Goal: Information Seeking & Learning: Learn about a topic

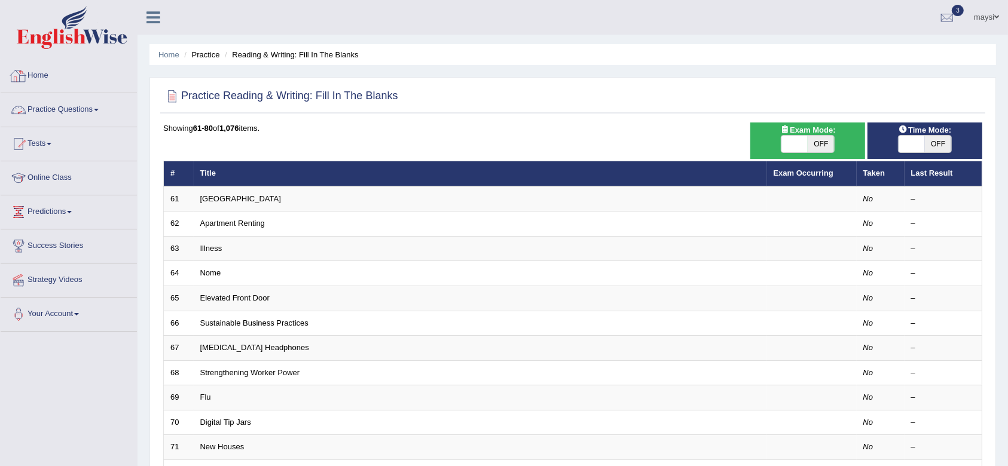
click at [84, 115] on link "Practice Questions" at bounding box center [69, 108] width 136 height 30
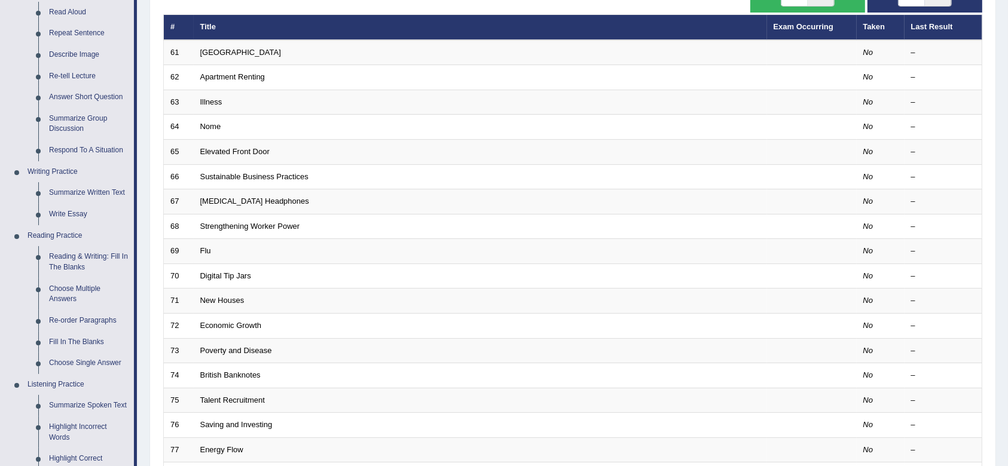
scroll to position [155, 0]
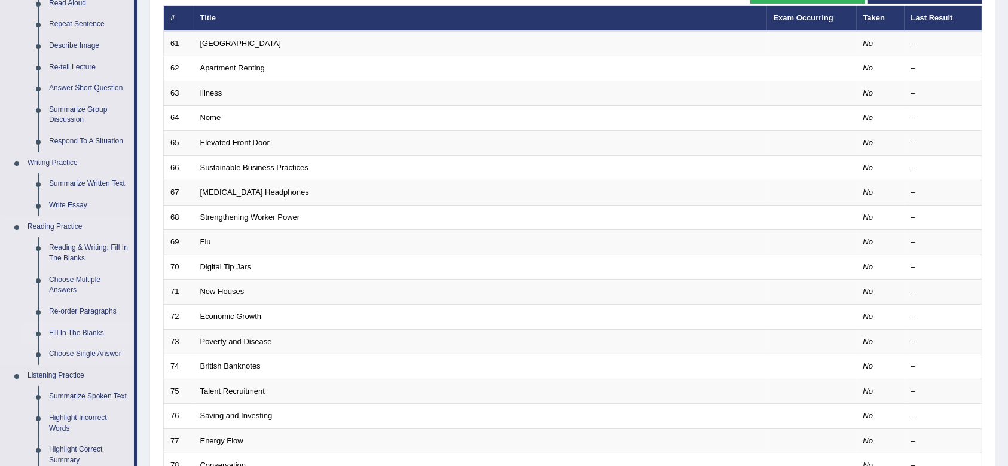
click at [72, 333] on link "Fill In The Blanks" at bounding box center [89, 334] width 90 height 22
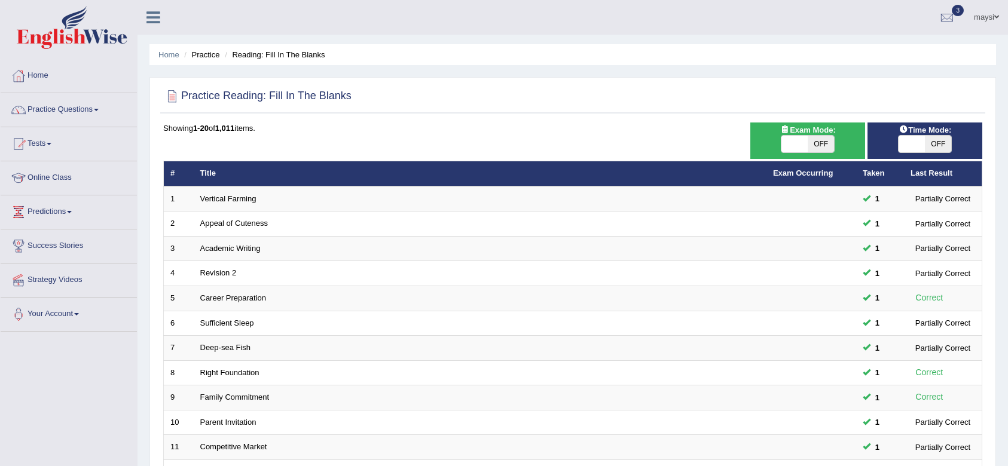
scroll to position [323, 0]
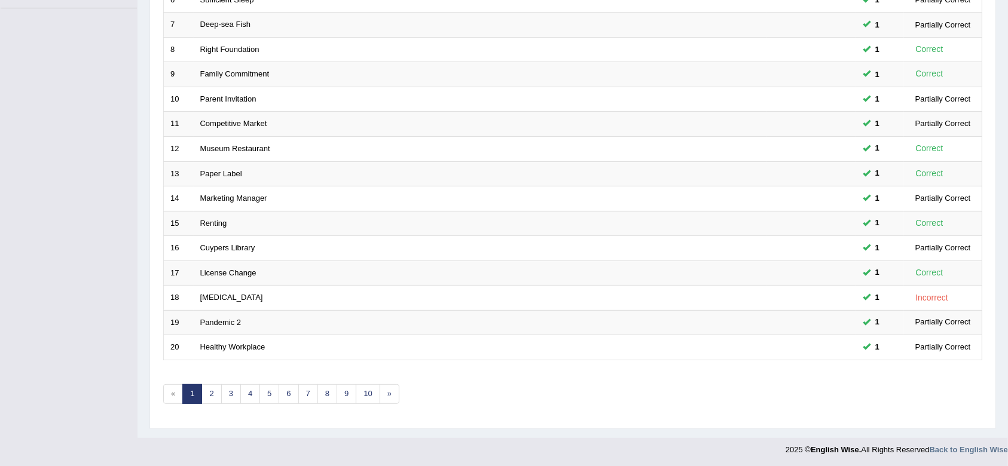
click at [211, 393] on link "2" at bounding box center [212, 394] width 20 height 20
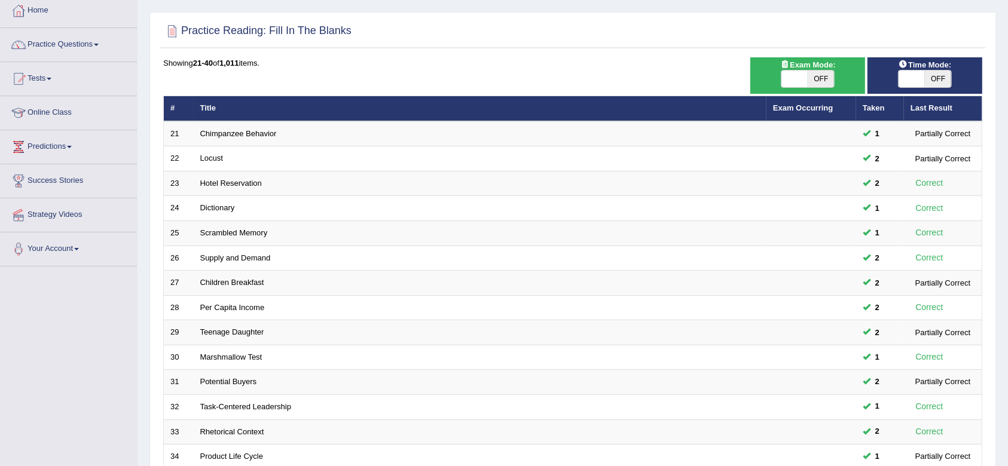
scroll to position [67, 0]
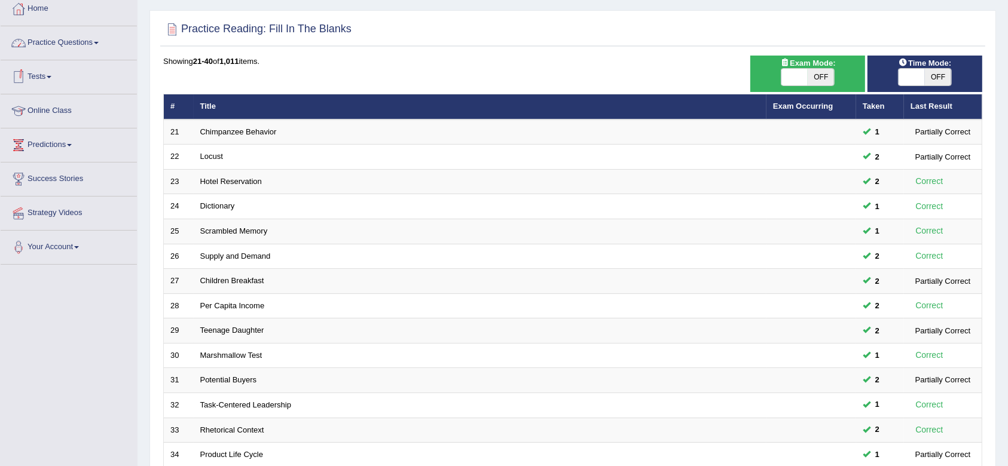
click at [90, 44] on link "Practice Questions" at bounding box center [69, 41] width 136 height 30
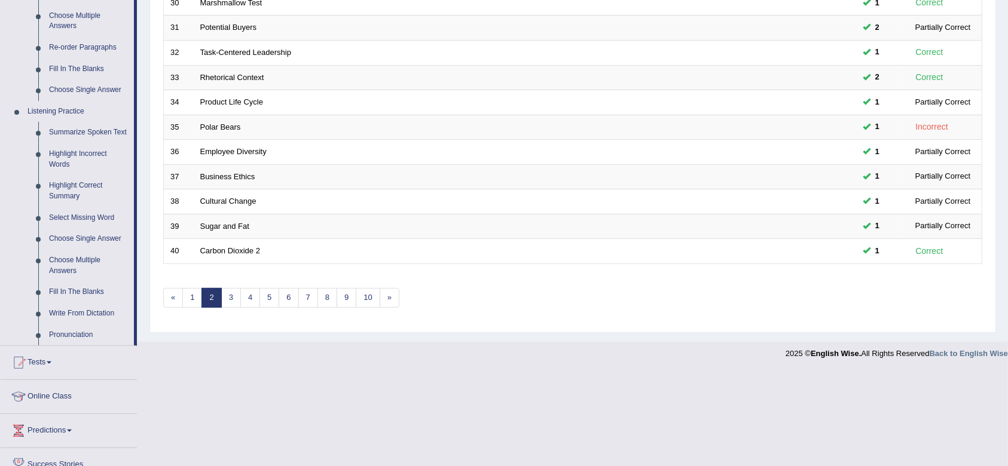
scroll to position [426, 0]
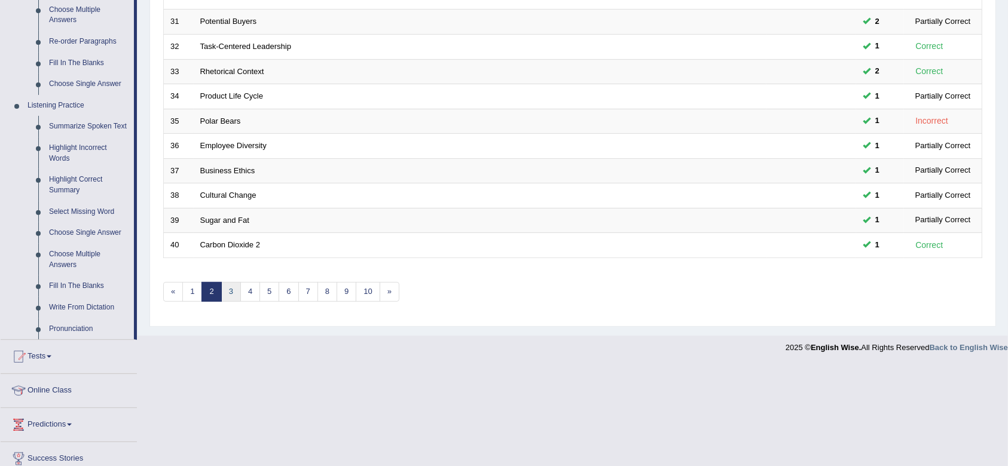
click at [227, 291] on link "3" at bounding box center [231, 292] width 20 height 20
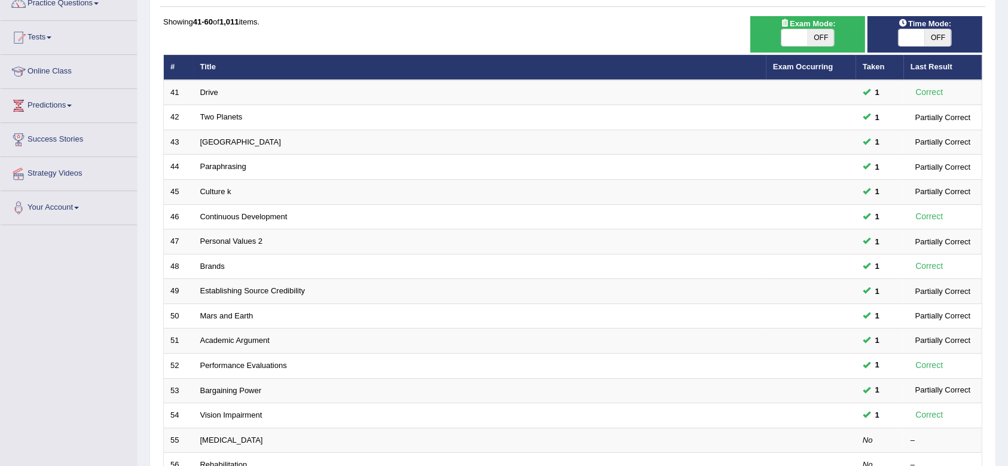
scroll to position [30, 0]
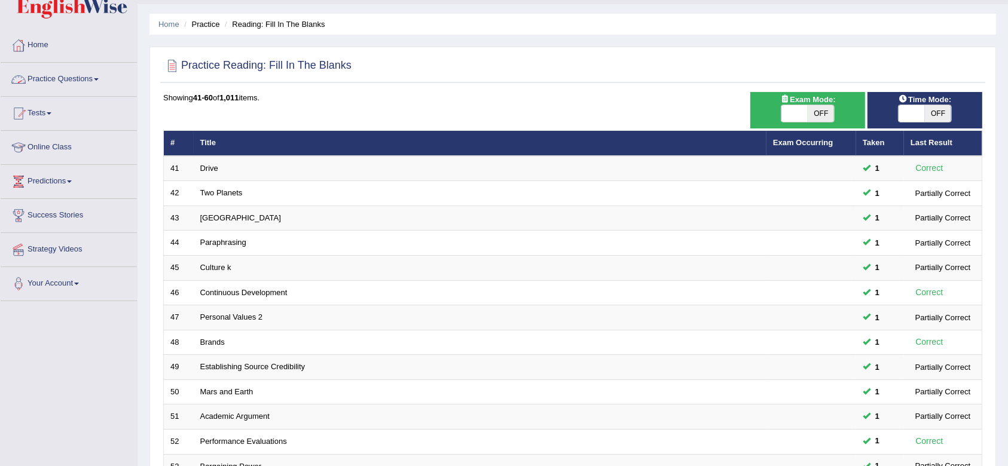
click at [95, 78] on link "Practice Questions" at bounding box center [69, 78] width 136 height 30
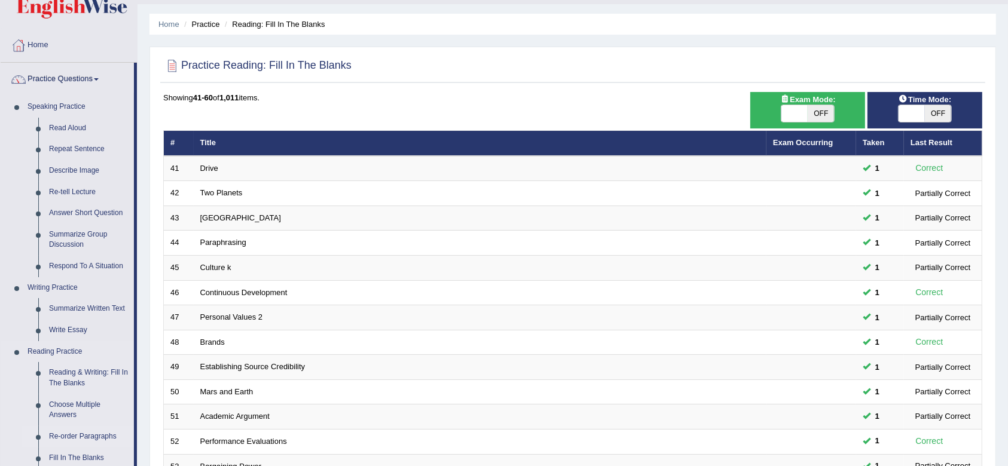
click at [70, 437] on link "Re-order Paragraphs" at bounding box center [89, 437] width 90 height 22
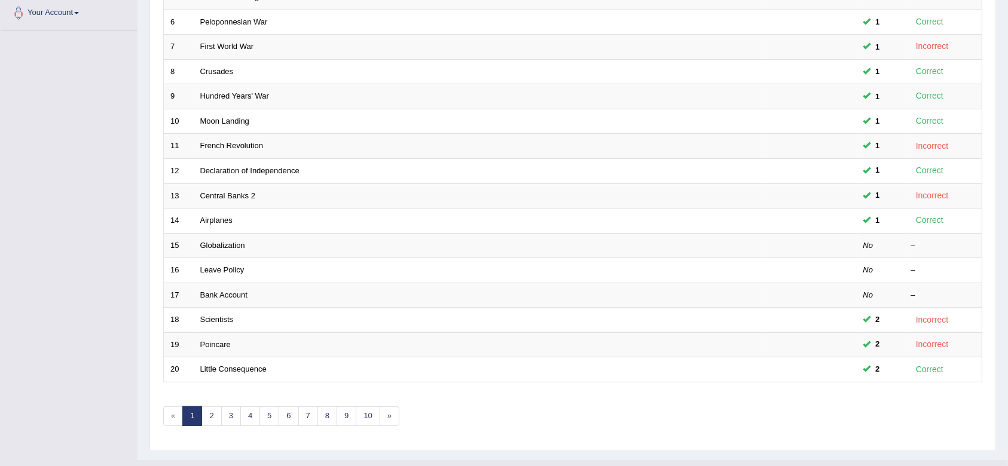
scroll to position [323, 0]
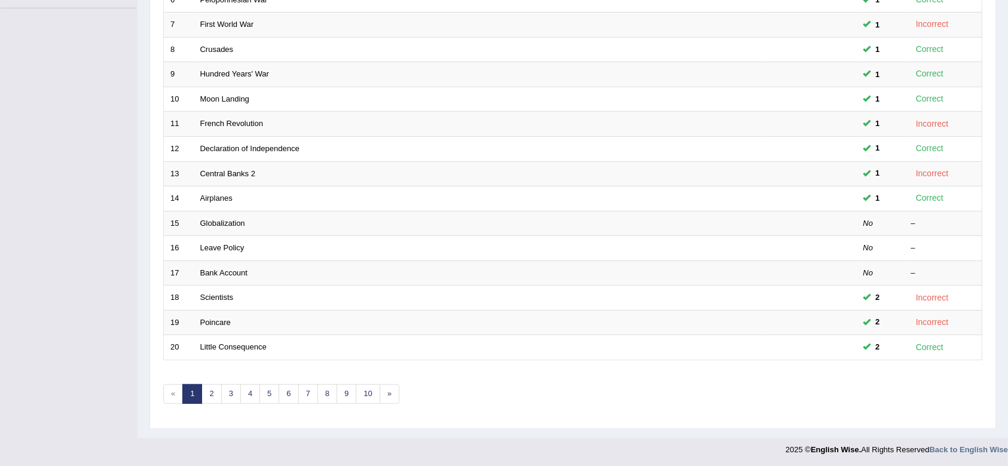
drag, startPoint x: 0, startPoint y: 0, endPoint x: 990, endPoint y: 367, distance: 1055.9
click at [207, 390] on link "2" at bounding box center [212, 394] width 20 height 20
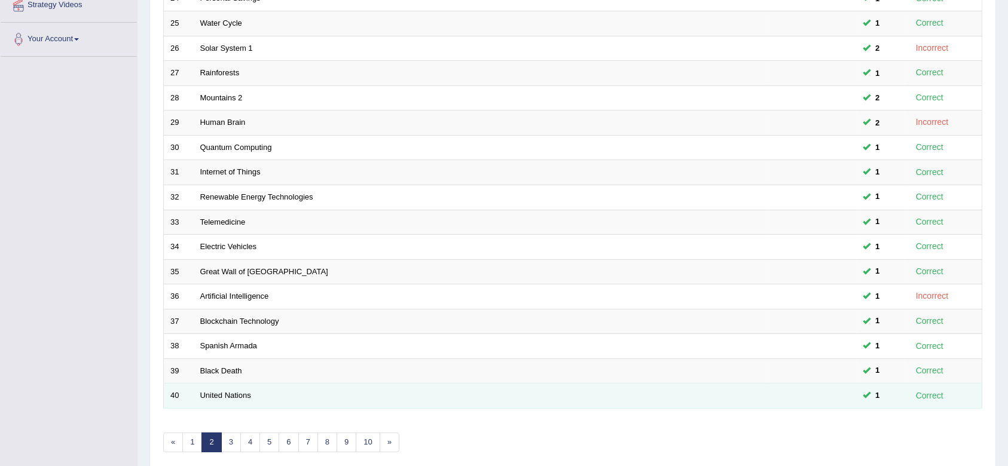
scroll to position [272, 0]
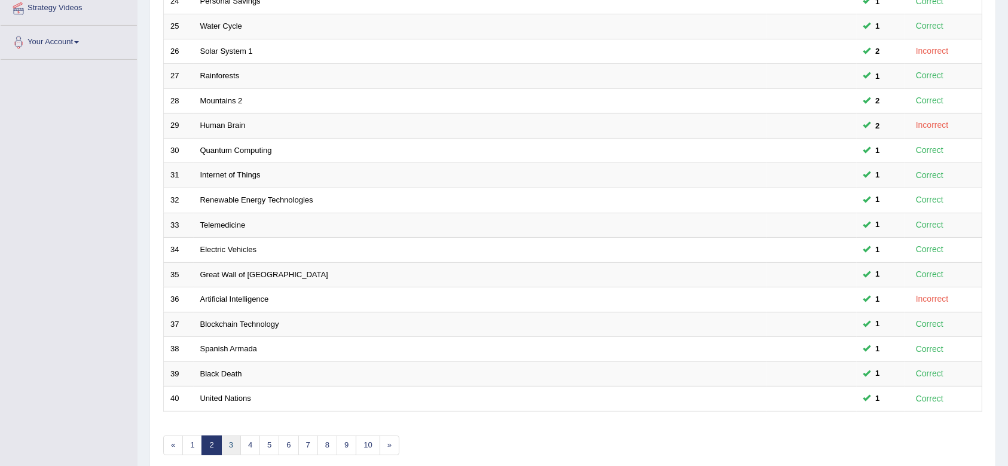
click at [228, 442] on link "3" at bounding box center [231, 446] width 20 height 20
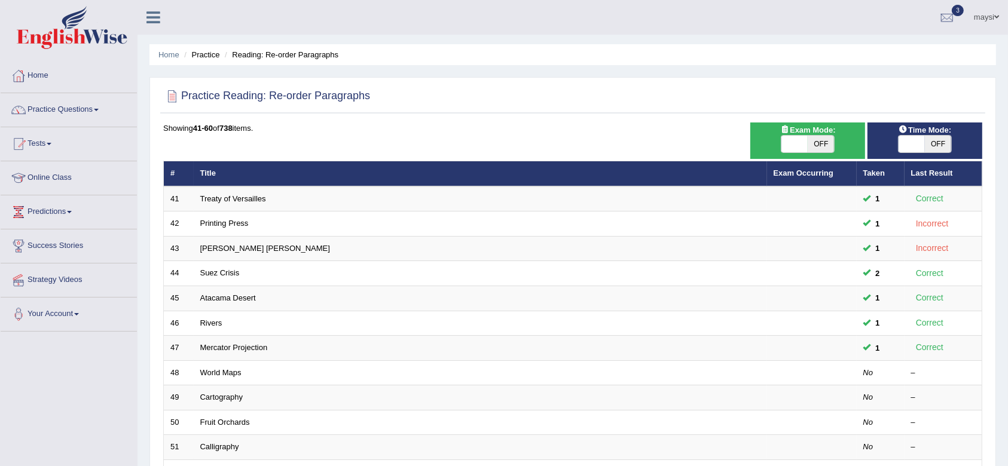
click at [40, 100] on link "Practice Questions" at bounding box center [69, 108] width 136 height 30
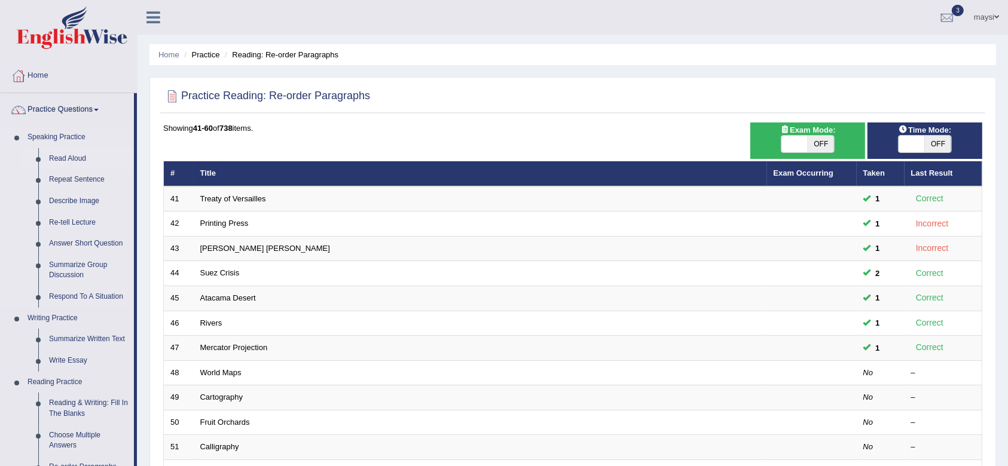
click at [60, 154] on link "Read Aloud" at bounding box center [89, 159] width 90 height 22
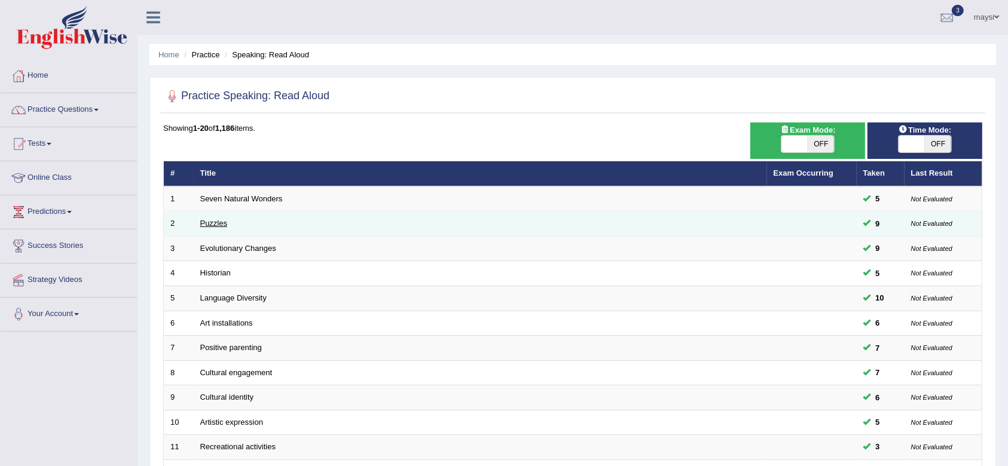
click at [208, 224] on link "Puzzles" at bounding box center [214, 223] width 28 height 9
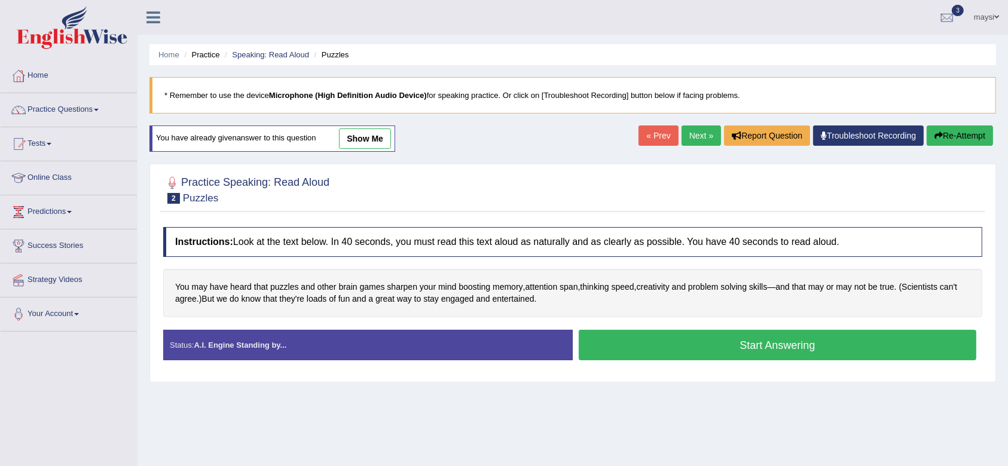
click at [654, 349] on button "Start Answering" at bounding box center [778, 345] width 398 height 30
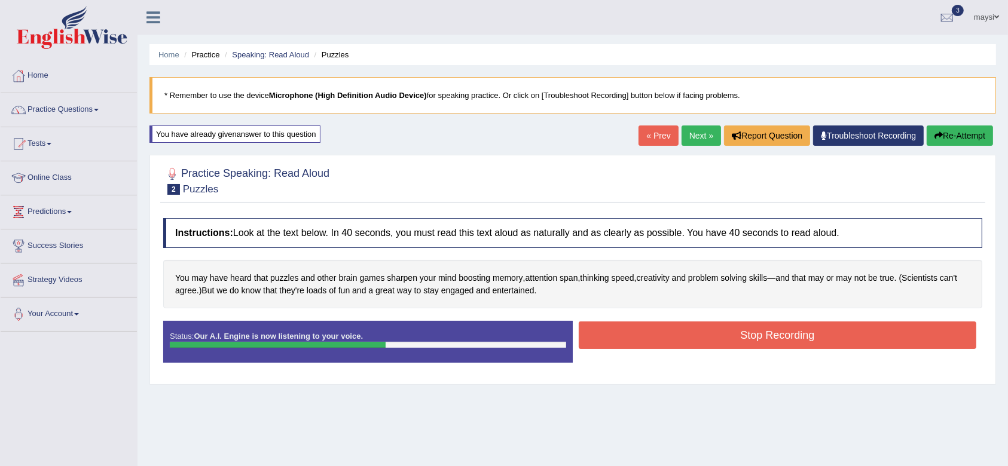
click at [654, 340] on button "Stop Recording" at bounding box center [778, 336] width 398 height 28
